Goal: Task Accomplishment & Management: Use online tool/utility

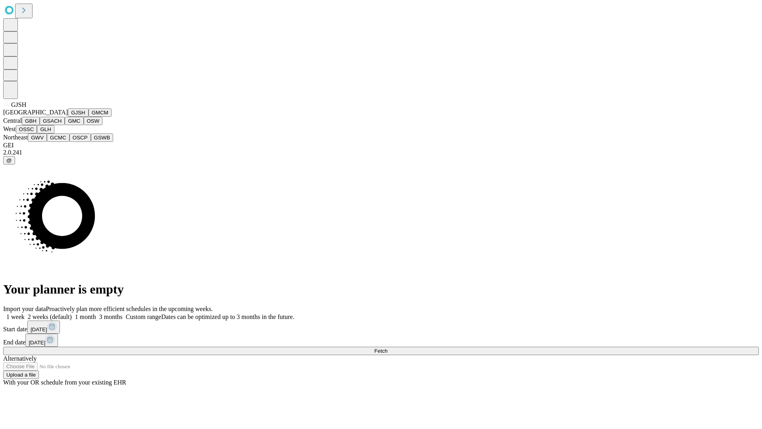
click at [68, 117] on button "GJSH" at bounding box center [78, 112] width 21 height 8
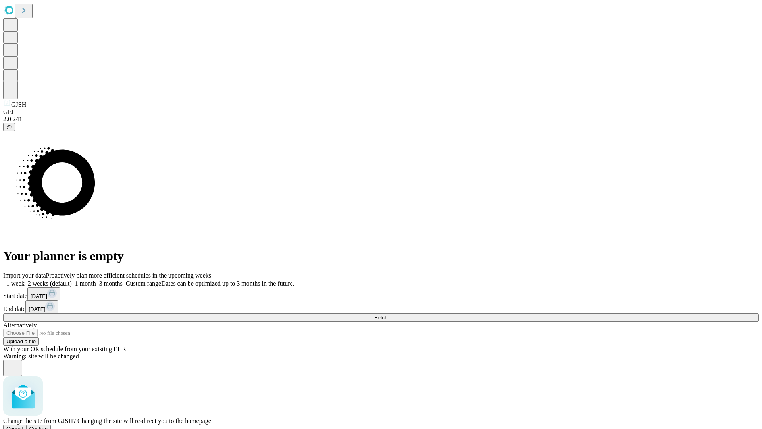
click at [48, 426] on span "Confirm" at bounding box center [38, 429] width 19 height 6
click at [72, 280] on label "2 weeks (default)" at bounding box center [48, 283] width 47 height 7
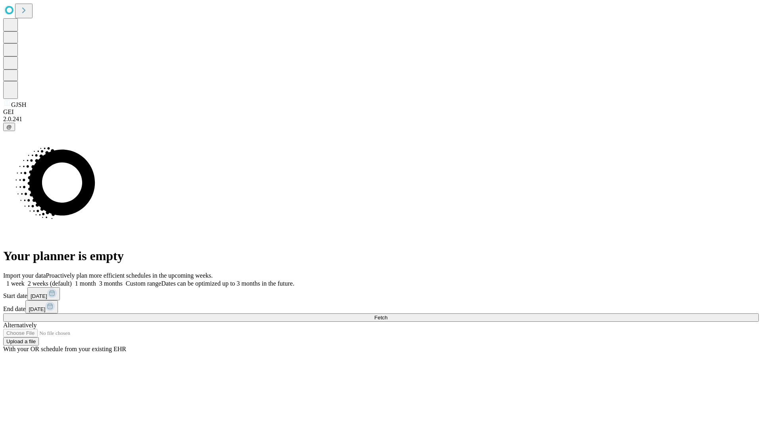
click at [387, 314] on span "Fetch" at bounding box center [380, 317] width 13 height 6
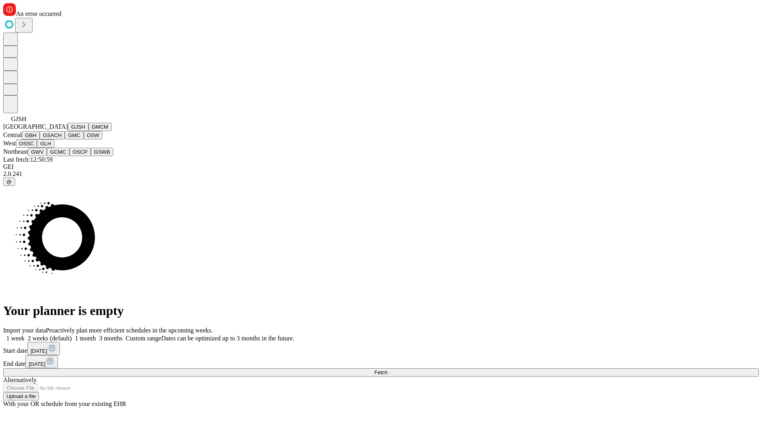
click at [89, 131] on button "GMCM" at bounding box center [100, 127] width 23 height 8
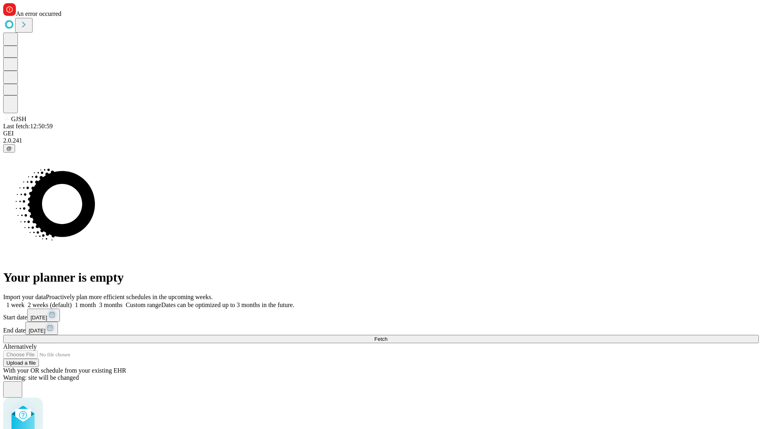
click at [72, 301] on label "2 weeks (default)" at bounding box center [48, 304] width 47 height 7
click at [387, 336] on span "Fetch" at bounding box center [380, 339] width 13 height 6
click at [72, 301] on label "2 weeks (default)" at bounding box center [48, 304] width 47 height 7
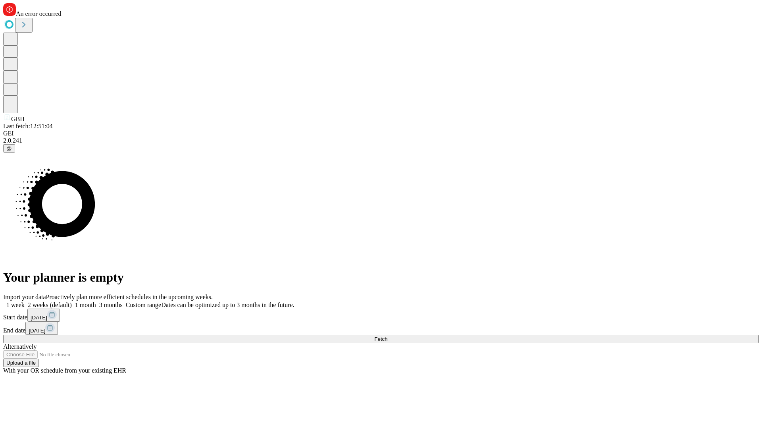
click at [387, 336] on span "Fetch" at bounding box center [380, 339] width 13 height 6
click at [72, 301] on label "2 weeks (default)" at bounding box center [48, 304] width 47 height 7
click at [387, 336] on span "Fetch" at bounding box center [380, 339] width 13 height 6
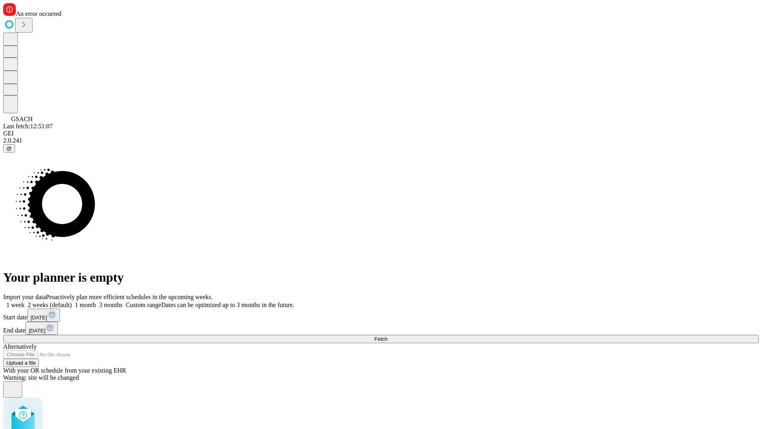
click at [72, 301] on label "2 weeks (default)" at bounding box center [48, 304] width 47 height 7
click at [387, 336] on span "Fetch" at bounding box center [380, 339] width 13 height 6
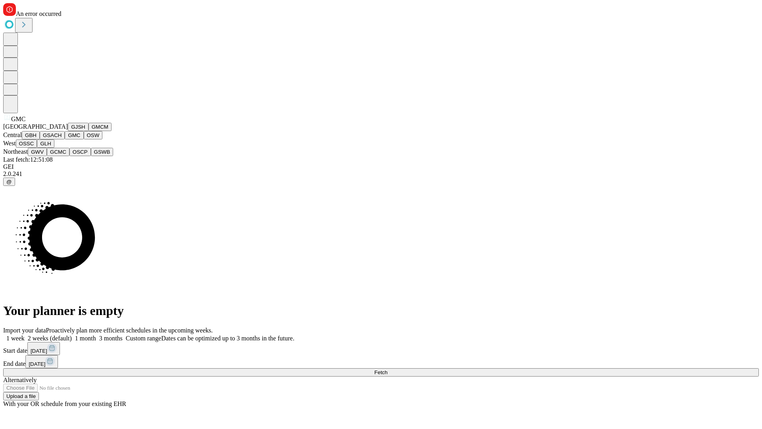
click at [84, 139] on button "OSW" at bounding box center [93, 135] width 19 height 8
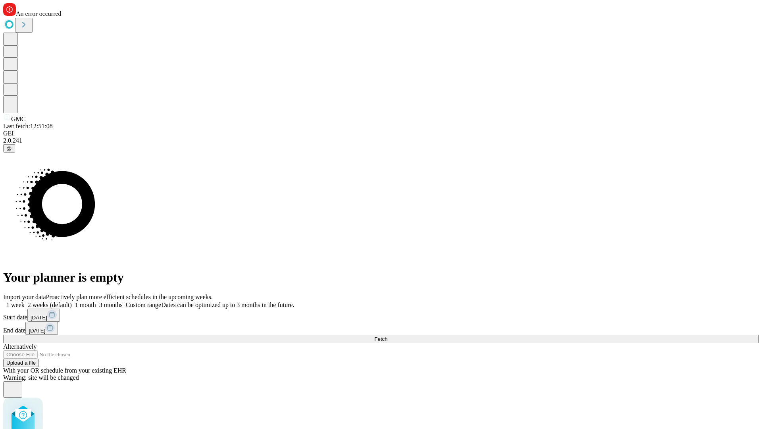
click at [72, 301] on label "2 weeks (default)" at bounding box center [48, 304] width 47 height 7
click at [387, 336] on span "Fetch" at bounding box center [380, 339] width 13 height 6
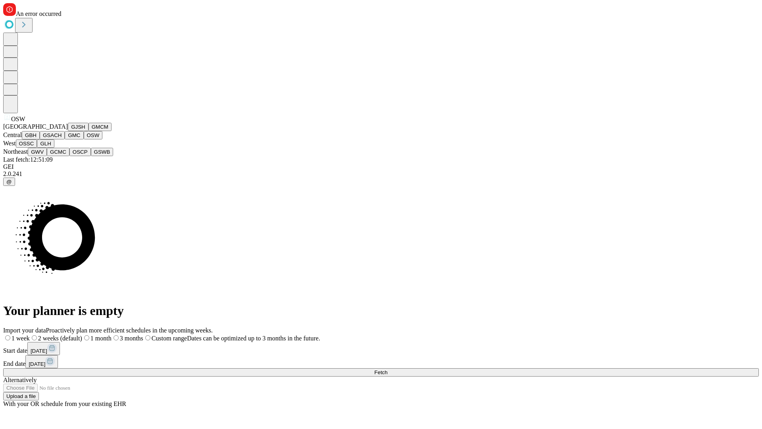
click at [37, 148] on button "OSSC" at bounding box center [26, 143] width 21 height 8
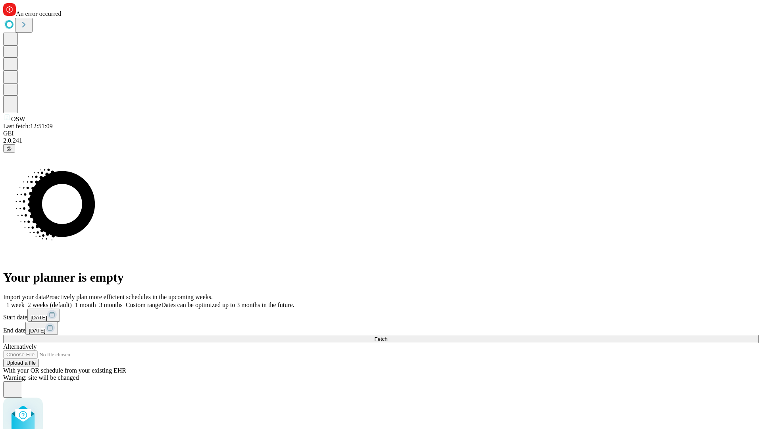
click at [72, 301] on label "2 weeks (default)" at bounding box center [48, 304] width 47 height 7
click at [387, 336] on span "Fetch" at bounding box center [380, 339] width 13 height 6
click at [72, 301] on label "2 weeks (default)" at bounding box center [48, 304] width 47 height 7
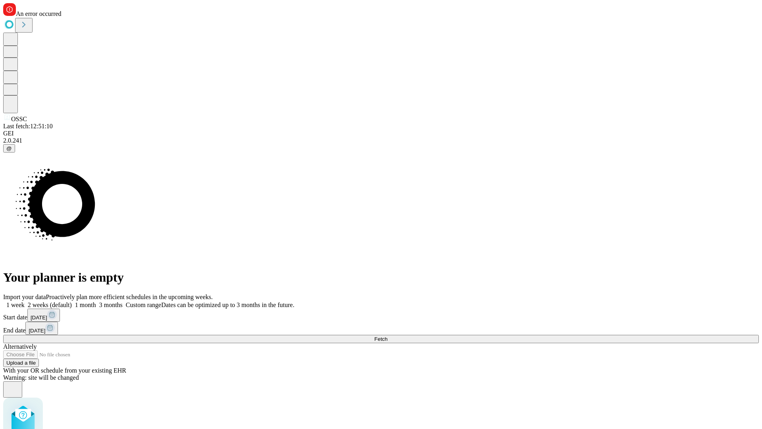
click at [387, 336] on span "Fetch" at bounding box center [380, 339] width 13 height 6
click at [72, 301] on label "2 weeks (default)" at bounding box center [48, 304] width 47 height 7
click at [387, 336] on span "Fetch" at bounding box center [380, 339] width 13 height 6
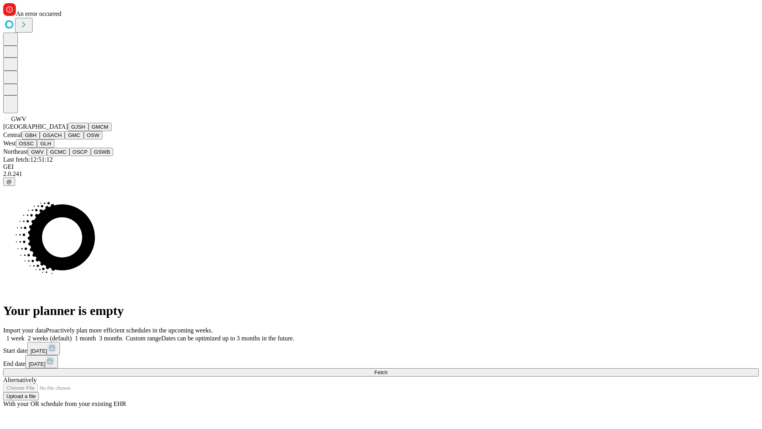
click at [62, 156] on button "GCMC" at bounding box center [58, 152] width 23 height 8
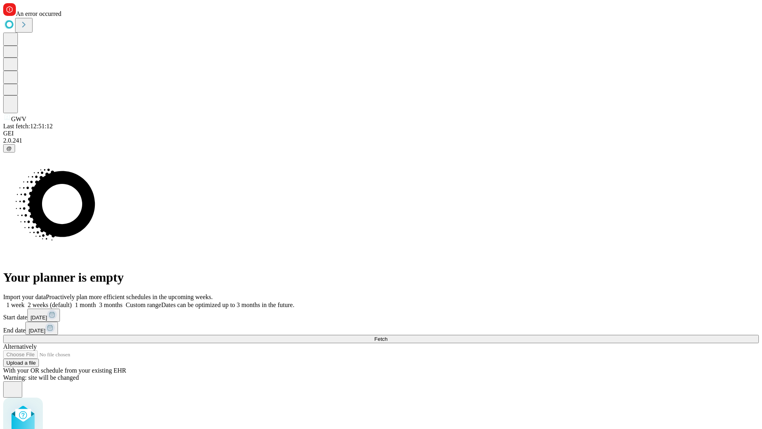
click at [72, 301] on label "2 weeks (default)" at bounding box center [48, 304] width 47 height 7
click at [387, 336] on span "Fetch" at bounding box center [380, 339] width 13 height 6
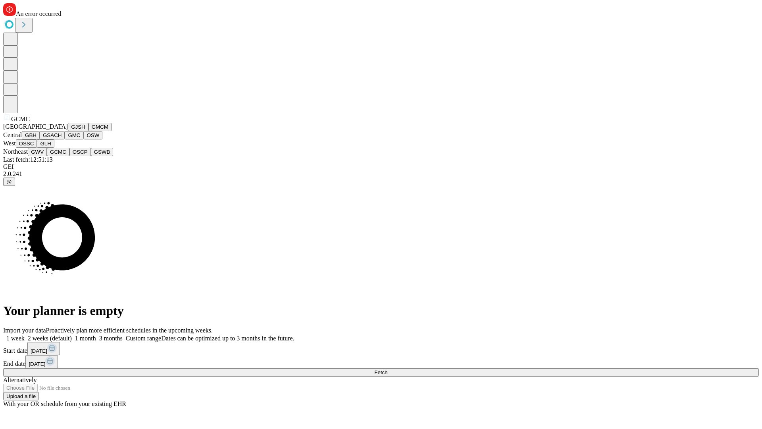
click at [69, 156] on button "OSCP" at bounding box center [79, 152] width 21 height 8
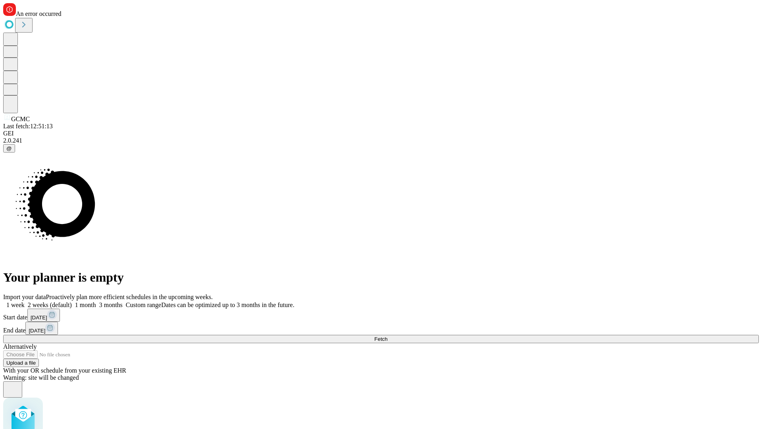
click at [72, 301] on label "2 weeks (default)" at bounding box center [48, 304] width 47 height 7
click at [387, 336] on span "Fetch" at bounding box center [380, 339] width 13 height 6
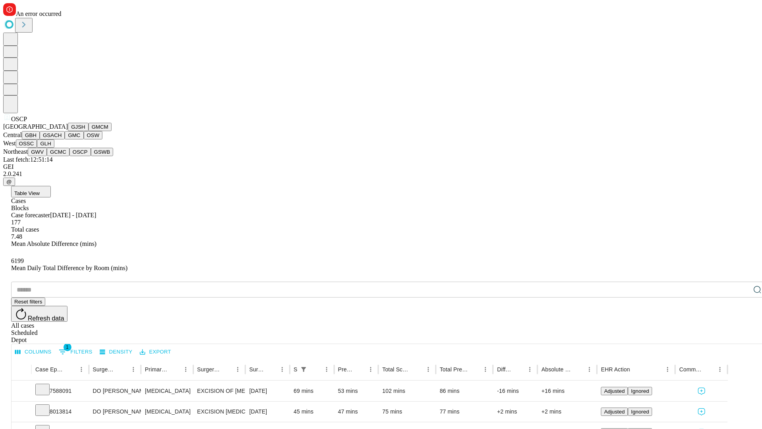
click at [91, 156] on button "GSWB" at bounding box center [102, 152] width 23 height 8
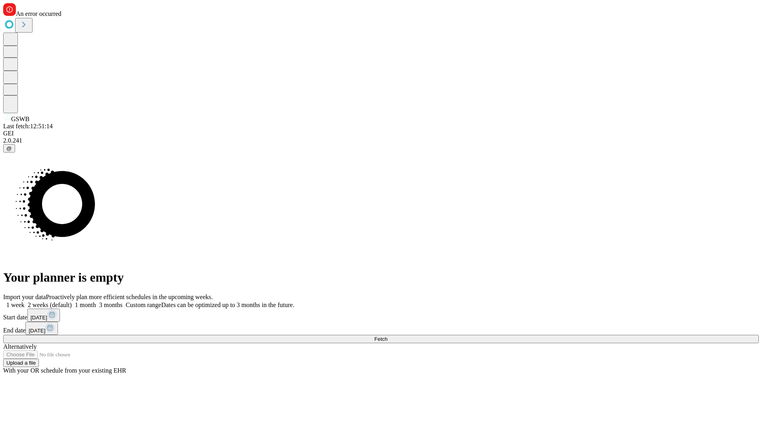
click at [72, 301] on label "2 weeks (default)" at bounding box center [48, 304] width 47 height 7
click at [387, 336] on span "Fetch" at bounding box center [380, 339] width 13 height 6
